Goal: Transaction & Acquisition: Purchase product/service

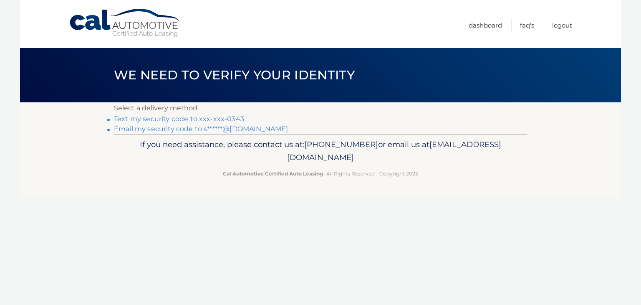
click at [194, 116] on link "Text my security code to xxx-xxx-0343" at bounding box center [179, 119] width 130 height 8
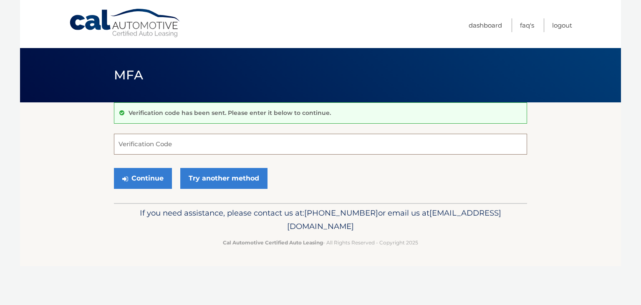
click at [211, 137] on input "Verification Code" at bounding box center [320, 143] width 413 height 21
type input "729277"
click at [149, 178] on button "Continue" at bounding box center [143, 178] width 58 height 21
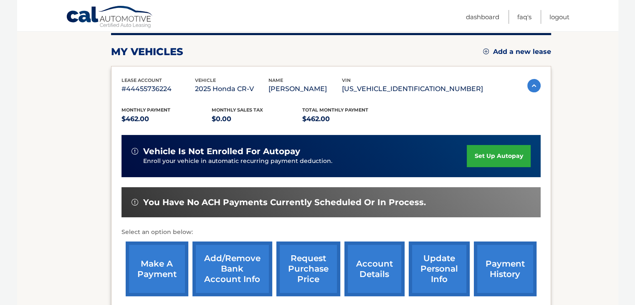
scroll to position [125, 0]
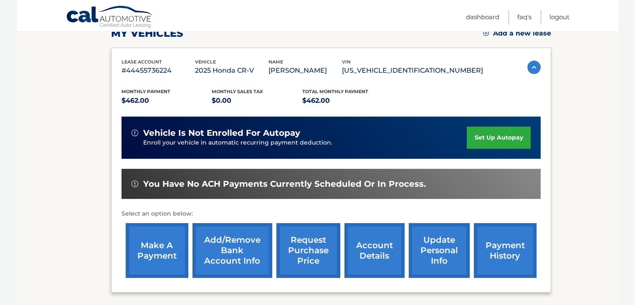
click at [164, 239] on link "make a payment" at bounding box center [157, 250] width 63 height 55
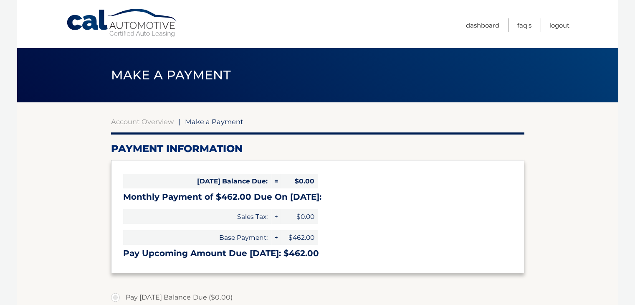
select select "NmQwODU2NDctNWE3NC00Y2JkLThiZWUtODBiZWUxY2VmODQ1"
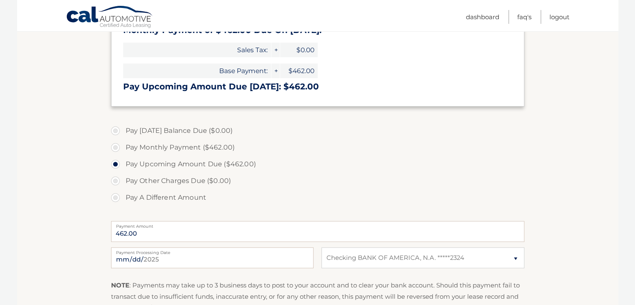
scroll to position [167, 0]
click at [116, 182] on label "Pay Other Charges Due ($0.00)" at bounding box center [317, 180] width 413 height 17
click at [117, 195] on label "Pay A Different Amount" at bounding box center [317, 197] width 413 height 17
click at [117, 195] on input "Pay A Different Amount" at bounding box center [118, 195] width 8 height 13
radio input "true"
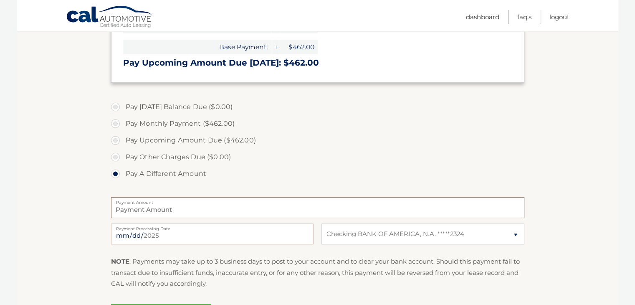
scroll to position [209, 0]
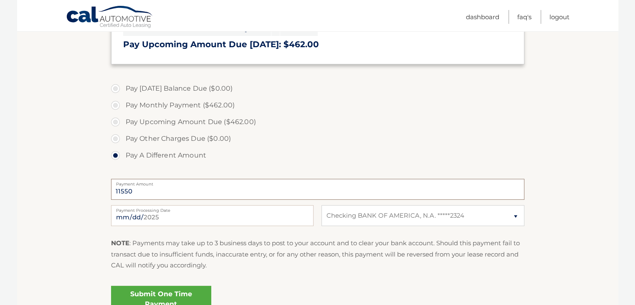
type input "11550"
click at [75, 196] on section "Account Overview | Make a Payment Payment Information Today's Balance Due: = $0…" at bounding box center [317, 109] width 601 height 431
click at [78, 207] on section "Account Overview | Make a Payment Payment Information Today's Balance Due: = $0…" at bounding box center [317, 109] width 601 height 431
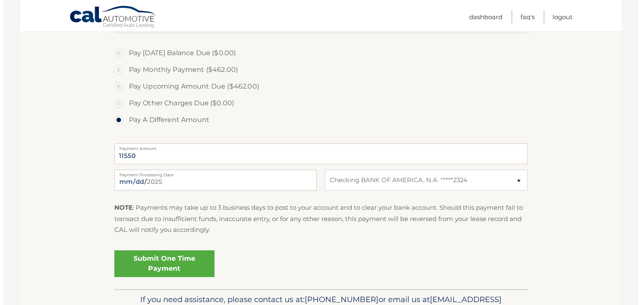
scroll to position [291, 0]
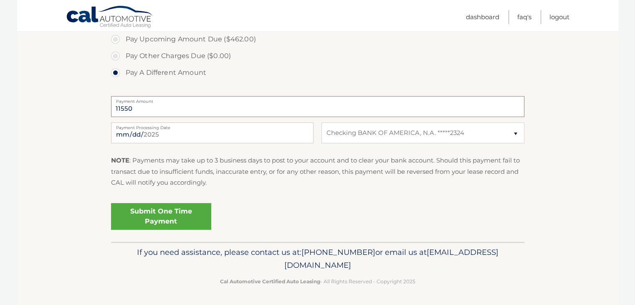
click at [140, 109] on input "11550" at bounding box center [317, 106] width 413 height 21
click at [153, 133] on input "[DATE]" at bounding box center [212, 132] width 202 height 21
click at [386, 177] on p "NOTE : Payments may take up to 3 business days to post to your account and to c…" at bounding box center [317, 171] width 413 height 33
click at [117, 39] on label "Pay Upcoming Amount Due ($462.00)" at bounding box center [317, 39] width 413 height 17
click at [117, 39] on input "Pay Upcoming Amount Due ($462.00)" at bounding box center [118, 37] width 8 height 13
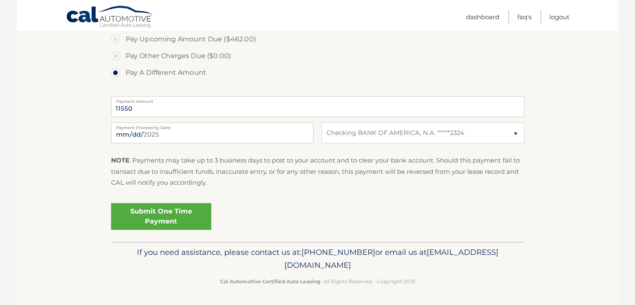
radio input "true"
type input "462.00"
click at [116, 73] on label "Pay A Different Amount" at bounding box center [317, 72] width 413 height 17
click at [116, 73] on input "Pay A Different Amount" at bounding box center [118, 70] width 8 height 13
radio input "true"
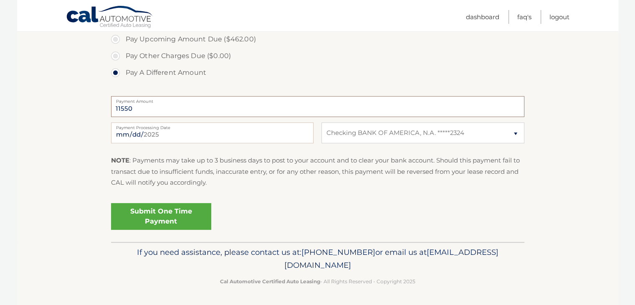
type input "11550"
click at [48, 138] on section "Account Overview | Make a Payment Payment Information Today's Balance Due: = $0…" at bounding box center [317, 26] width 601 height 431
click at [143, 219] on link "Submit One Time Payment" at bounding box center [161, 216] width 100 height 27
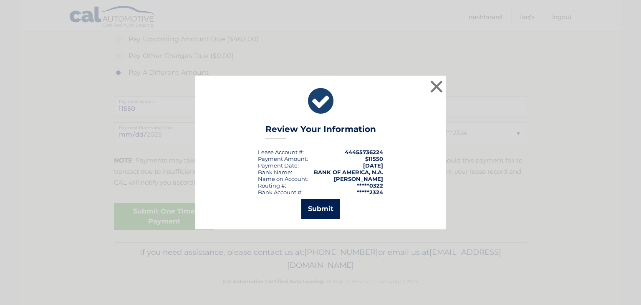
click at [322, 208] on button "Submit" at bounding box center [320, 209] width 39 height 20
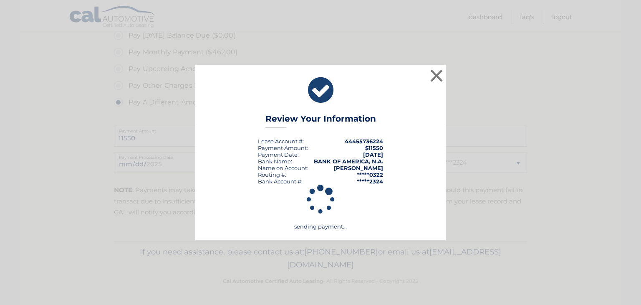
scroll to position [261, 0]
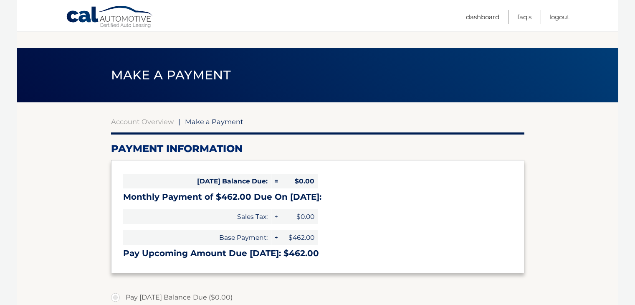
select select "NmQwODU2NDctNWE3NC00Y2JkLThiZWUtODBiZWUxY2VmODQ1"
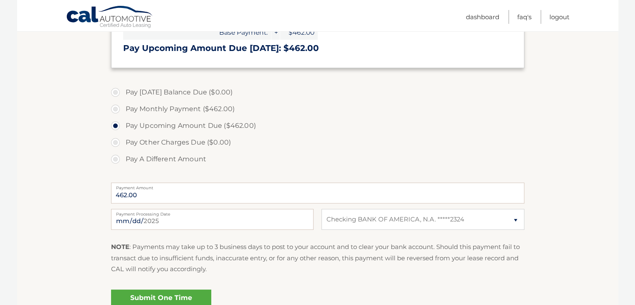
scroll to position [219, 0]
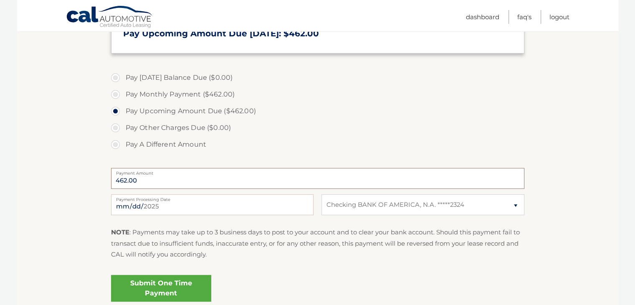
drag, startPoint x: 121, startPoint y: 179, endPoint x: 93, endPoint y: 179, distance: 28.0
click at [93, 179] on section "Account Overview | Make a Payment Payment Information Today's Balance Due: = $0…" at bounding box center [317, 98] width 601 height 431
click at [116, 143] on label "Pay A Different Amount" at bounding box center [317, 144] width 413 height 17
click at [116, 143] on input "Pay A Different Amount" at bounding box center [118, 142] width 8 height 13
radio input "true"
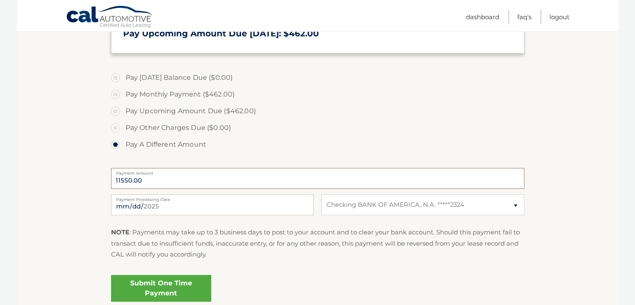
type input "11550.00"
click at [86, 200] on section "Account Overview | Make a Payment Payment Information Today's Balance Due: = $0…" at bounding box center [317, 98] width 601 height 431
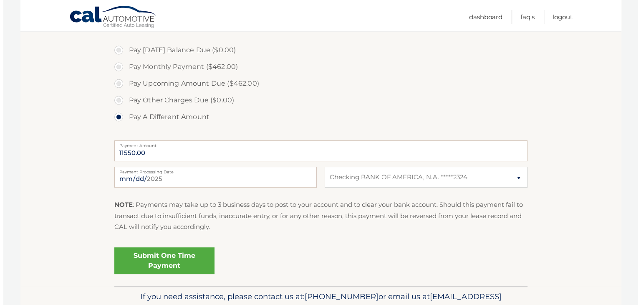
scroll to position [261, 0]
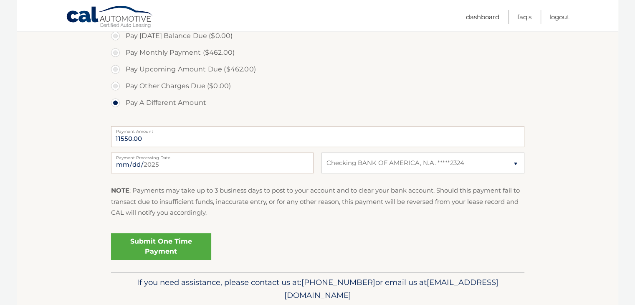
click at [155, 246] on link "Submit One Time Payment" at bounding box center [161, 246] width 100 height 27
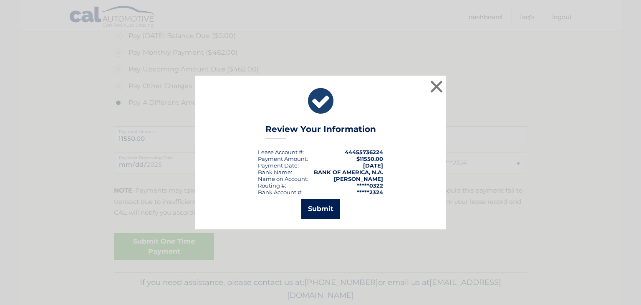
click at [317, 209] on button "Submit" at bounding box center [320, 209] width 39 height 20
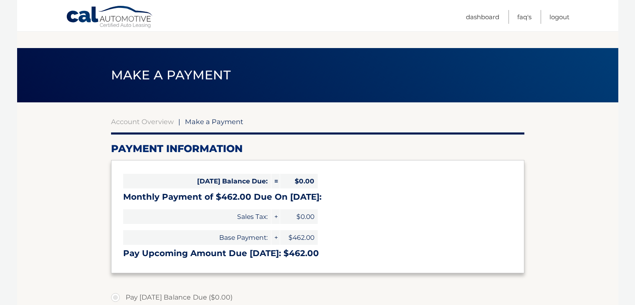
select select "NmQwODU2NDctNWE3NC00Y2JkLThiZWUtODBiZWUxY2VmODQ1"
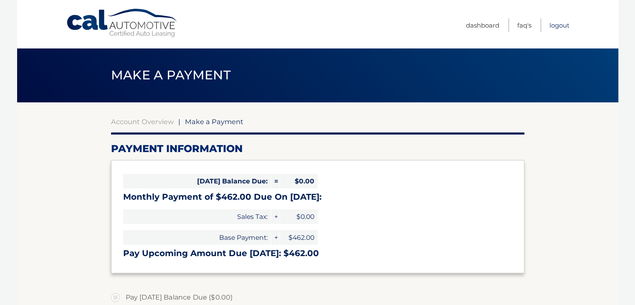
click at [564, 24] on link "Logout" at bounding box center [559, 25] width 20 height 14
